Goal: Information Seeking & Learning: Learn about a topic

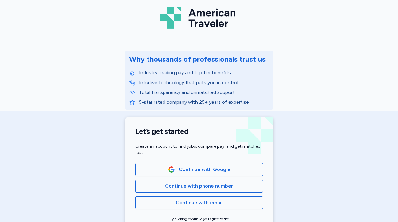
scroll to position [81, 0]
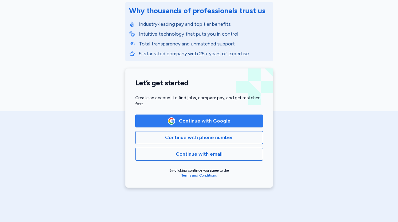
click at [217, 119] on span "Continue with Google" at bounding box center [205, 120] width 52 height 7
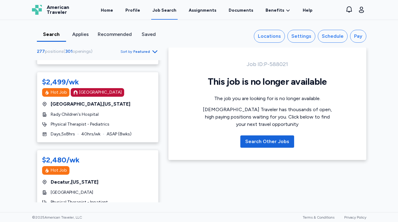
scroll to position [993, 0]
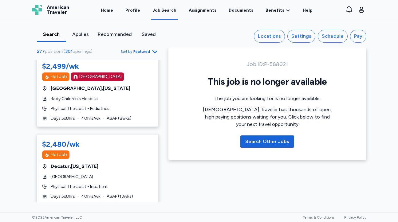
click at [148, 52] on span "Featured" at bounding box center [141, 51] width 17 height 5
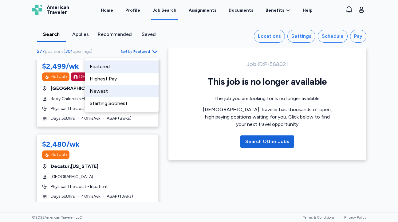
click at [114, 94] on div "Newest" at bounding box center [122, 91] width 74 height 12
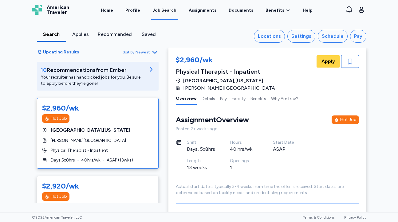
scroll to position [122, 0]
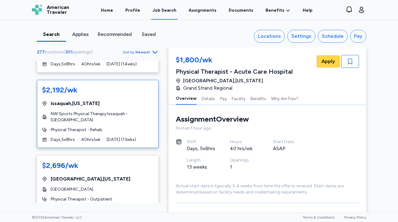
scroll to position [1522, 0]
